Goal: Information Seeking & Learning: Learn about a topic

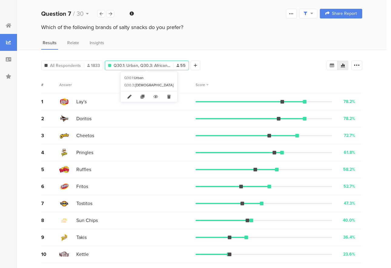
click at [128, 96] on icon at bounding box center [129, 97] width 13 height 10
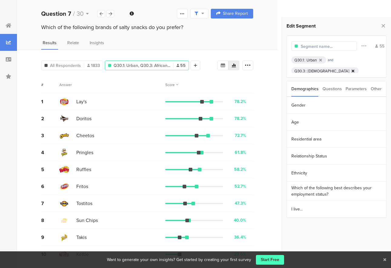
click at [352, 70] on icon at bounding box center [353, 71] width 3 height 4
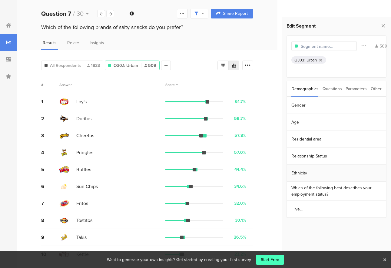
click at [296, 171] on section "Ethnicity" at bounding box center [336, 173] width 99 height 17
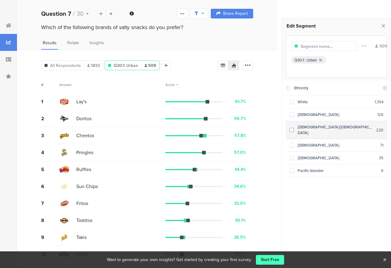
click at [295, 127] on div "Hispanic/Latino" at bounding box center [335, 130] width 82 height 12
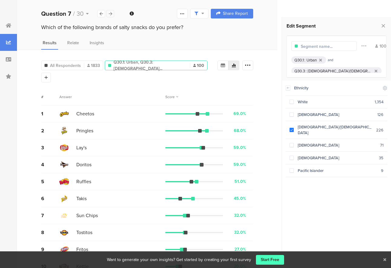
click at [110, 16] on div at bounding box center [110, 13] width 8 height 7
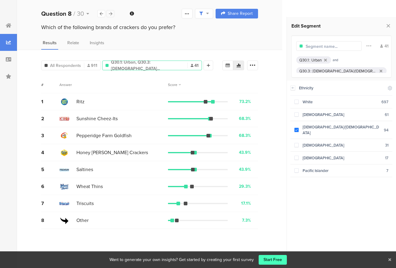
click at [110, 14] on icon at bounding box center [110, 14] width 3 height 4
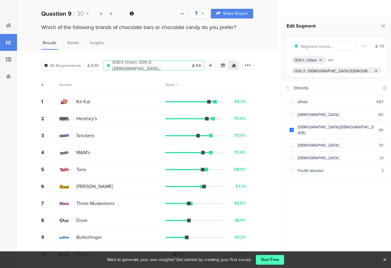
click at [111, 15] on icon at bounding box center [110, 14] width 3 height 4
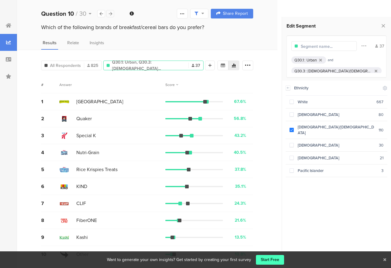
click at [111, 15] on icon at bounding box center [110, 14] width 3 height 4
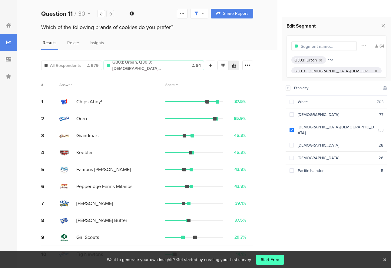
click at [110, 14] on icon at bounding box center [110, 14] width 3 height 4
